Goal: Consume media (video, audio)

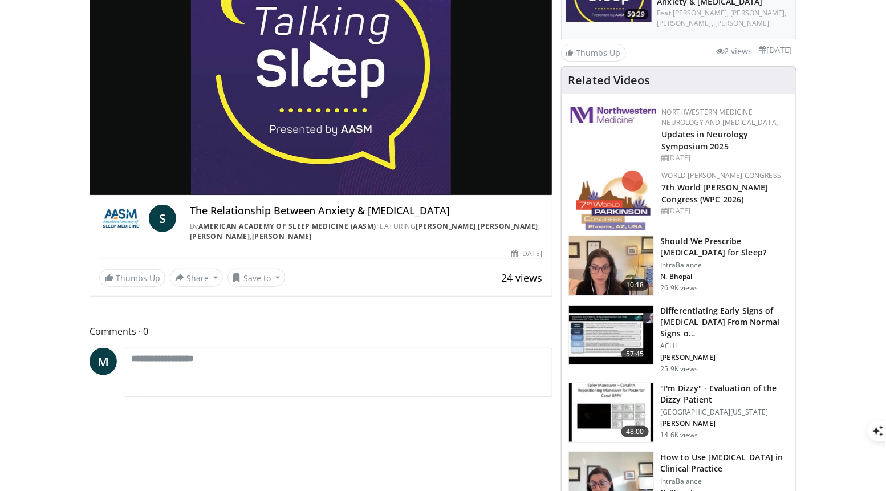
scroll to position [154, 0]
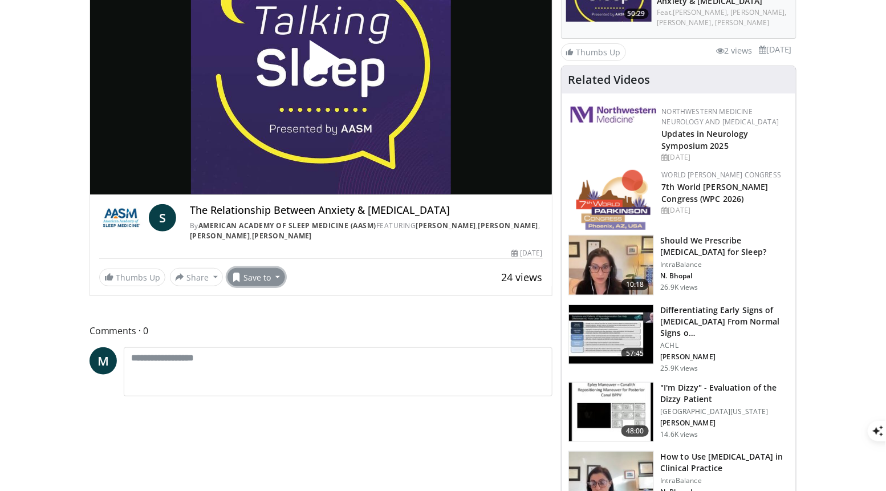
click at [271, 273] on button "Save to" at bounding box center [256, 277] width 58 height 18
click at [316, 268] on div "**********" at bounding box center [320, 277] width 443 height 18
